Goal: Task Accomplishment & Management: Manage account settings

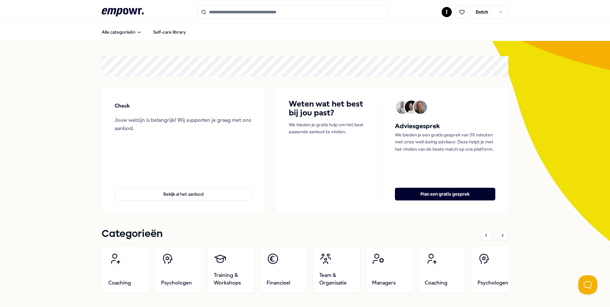
click at [136, 15] on icon ".empowr-logo_svg__cls-1{fill:#03032f}" at bounding box center [123, 12] width 42 height 12
click at [481, 14] on html ".empowr-logo_svg__cls-1{fill:#03032f} I Dutch Alle categorieën Self-care librar…" at bounding box center [305, 153] width 610 height 307
click at [448, 13] on html ".empowr-logo_svg__cls-1{fill:#03032f} I Dutch Alle categorieën Self-care librar…" at bounding box center [305, 153] width 610 height 307
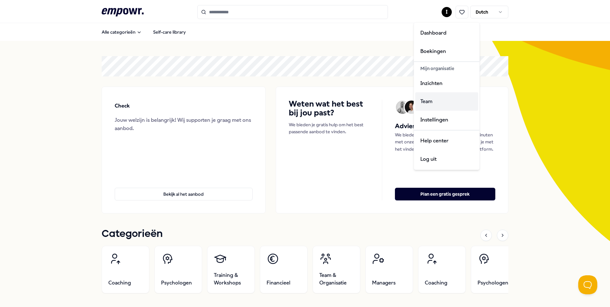
click at [446, 105] on div "Team" at bounding box center [446, 101] width 63 height 18
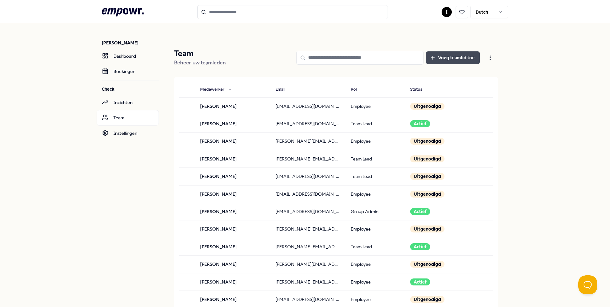
click at [469, 59] on button "Voeg teamlid toe" at bounding box center [453, 57] width 54 height 13
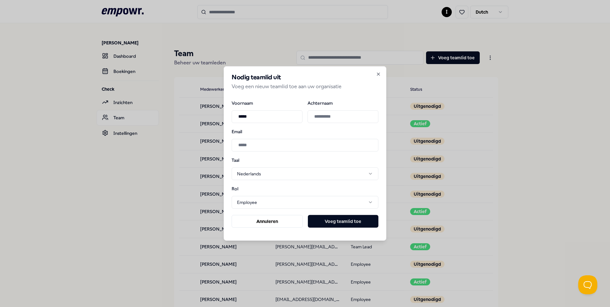
click at [259, 116] on input "*****" at bounding box center [267, 116] width 71 height 13
type input "*****"
type input "**********"
click at [289, 188] on div "Rol Employee ***** ********* ********" at bounding box center [305, 198] width 147 height 22
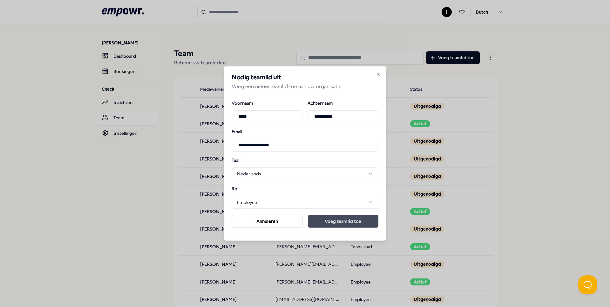
click at [333, 223] on button "Voeg teamlid toe" at bounding box center [343, 221] width 71 height 13
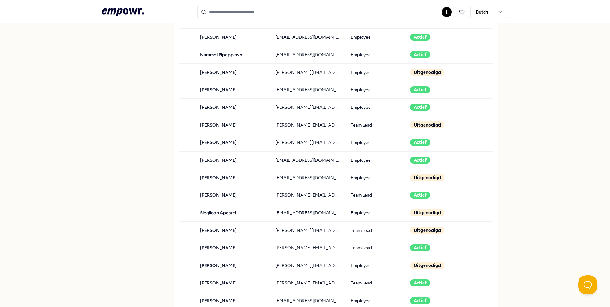
scroll to position [437, 0]
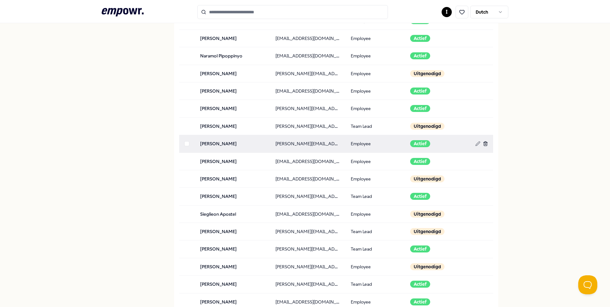
click at [484, 145] on icon at bounding box center [485, 143] width 5 height 5
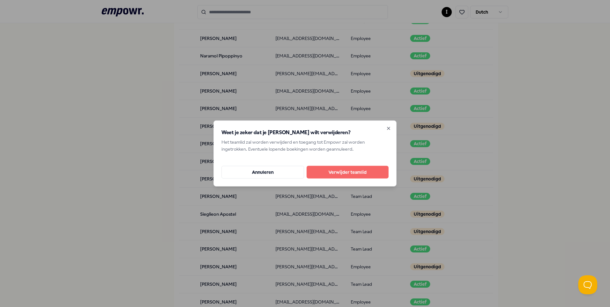
click at [354, 173] on button "Verwijder teamlid" at bounding box center [347, 172] width 82 height 13
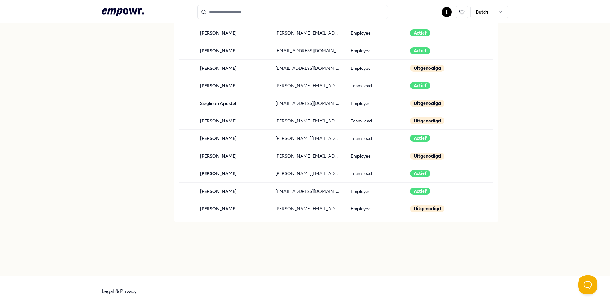
scroll to position [0, 0]
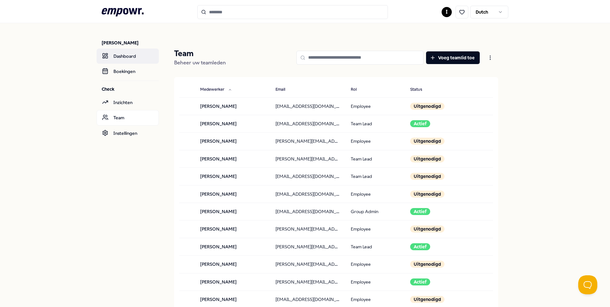
click at [132, 54] on link "Dashboard" at bounding box center [128, 56] width 62 height 15
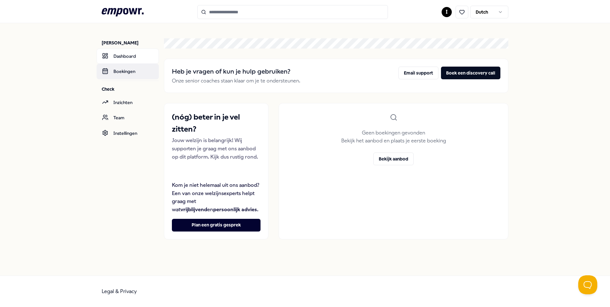
click at [120, 71] on link "Boekingen" at bounding box center [128, 71] width 62 height 15
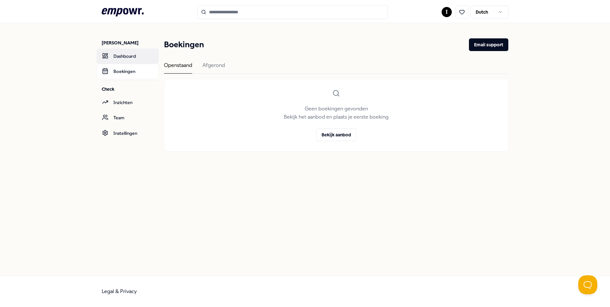
click at [121, 56] on link "Dashboard" at bounding box center [128, 56] width 62 height 15
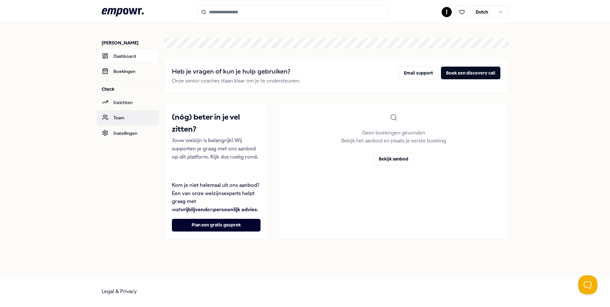
click at [122, 116] on link "Team" at bounding box center [128, 117] width 62 height 15
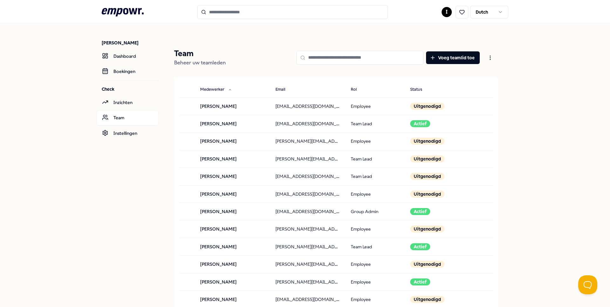
click at [122, 15] on icon ".empowr-logo_svg__cls-1{fill:#03032f}" at bounding box center [123, 12] width 42 height 12
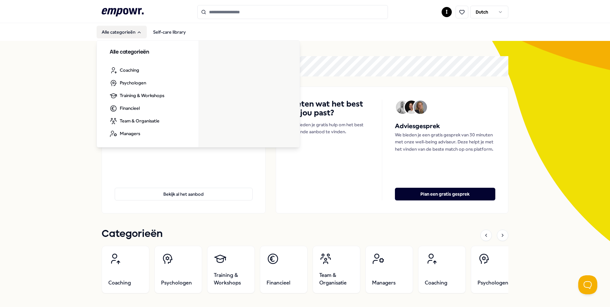
click at [122, 33] on button "Alle categorieën" at bounding box center [122, 32] width 50 height 13
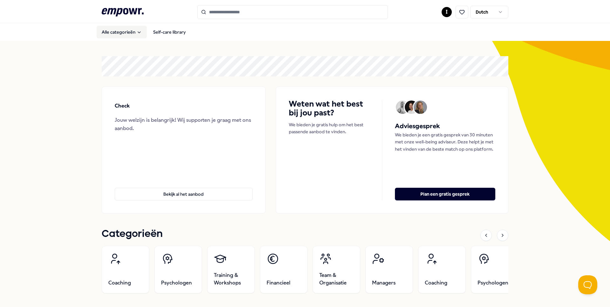
click at [122, 33] on button "Alle categorieën" at bounding box center [122, 32] width 50 height 13
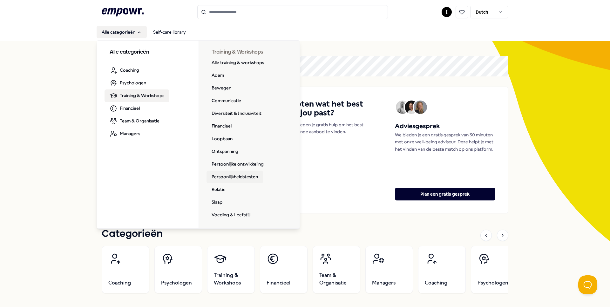
click at [251, 176] on link "Persoonlijkheidstesten" at bounding box center [234, 177] width 57 height 13
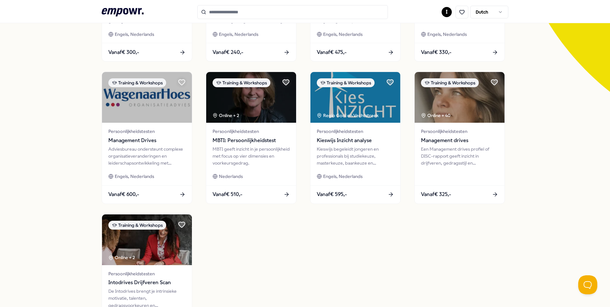
scroll to position [150, 0]
